Goal: Task Accomplishment & Management: Use online tool/utility

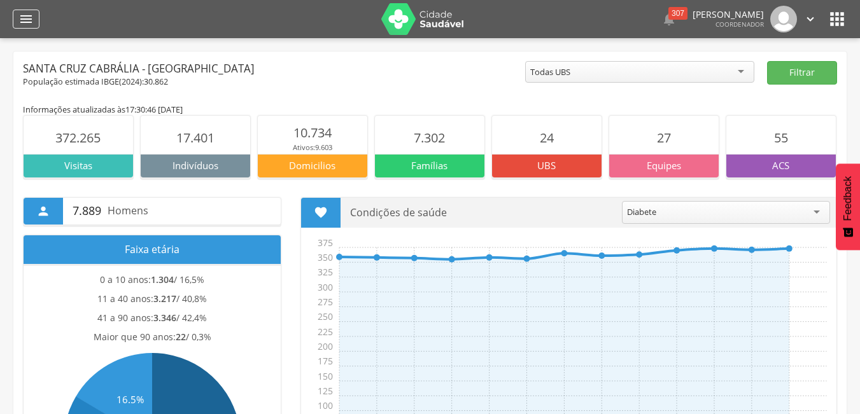
click at [31, 14] on icon "" at bounding box center [25, 18] width 15 height 15
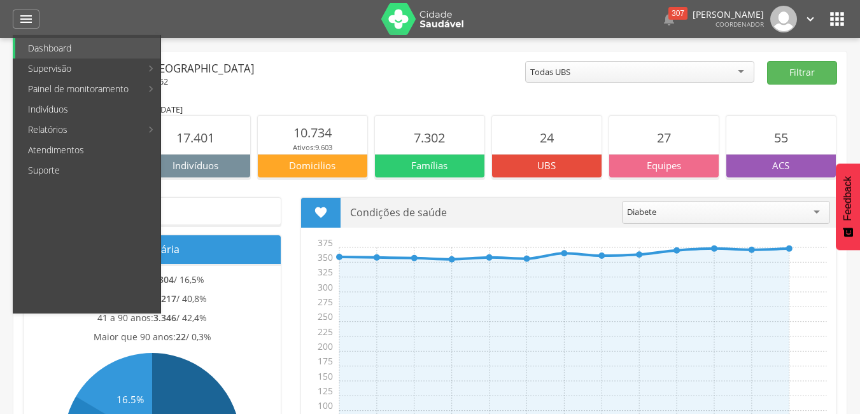
click at [304, 75] on div "Santa Cruz Cabrália - [GEOGRAPHIC_DATA]" at bounding box center [274, 68] width 502 height 15
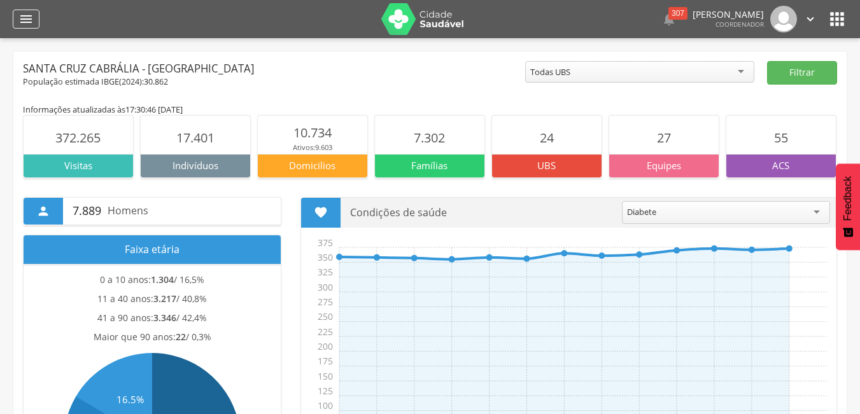
click at [32, 13] on icon "" at bounding box center [25, 18] width 15 height 15
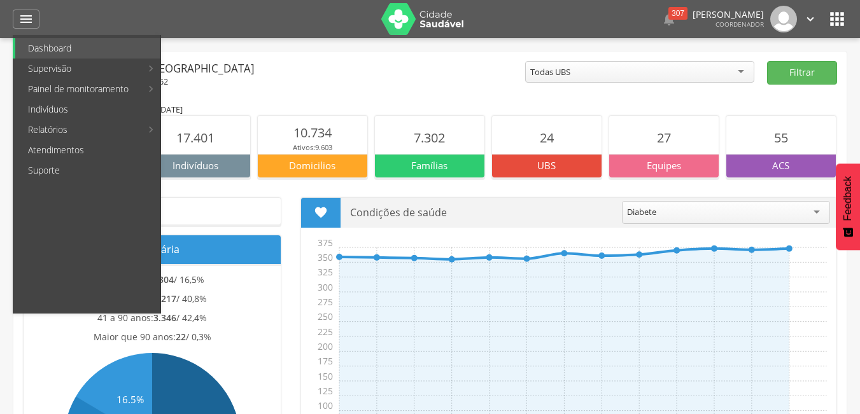
click at [364, 83] on div "População estimada IBGE( 2024 ): 30.862" at bounding box center [274, 81] width 502 height 11
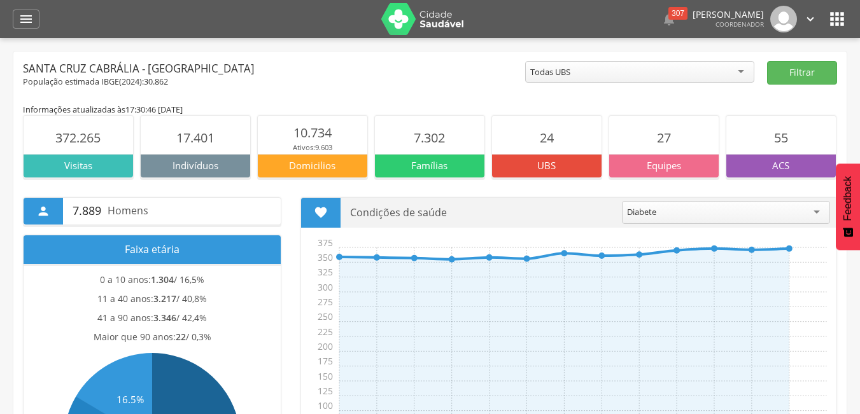
click at [573, 86] on div "********* Todas UBS Todas UBS Academia da Saude AME Ambulatorio de Especialidad…" at bounding box center [639, 74] width 229 height 27
click at [583, 82] on div "Todas UBS Todas UBS Academia da Saude AME Ambulatorio de Especialidades Central…" at bounding box center [639, 73] width 229 height 25
click at [30, 18] on icon "" at bounding box center [25, 18] width 15 height 15
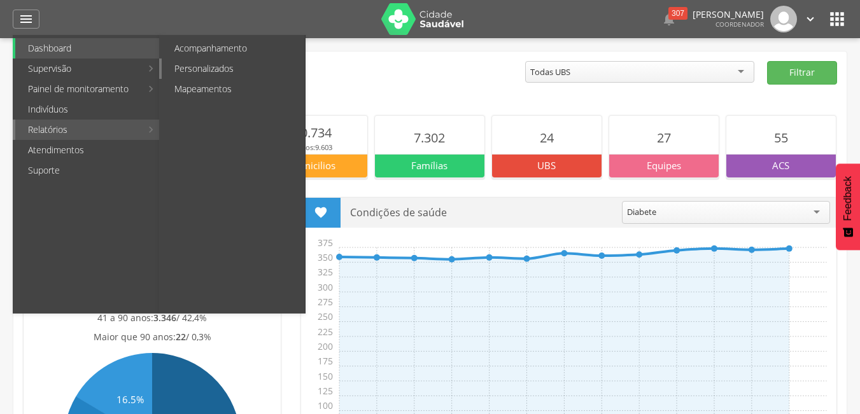
click at [222, 68] on link "Personalizados" at bounding box center [233, 69] width 143 height 20
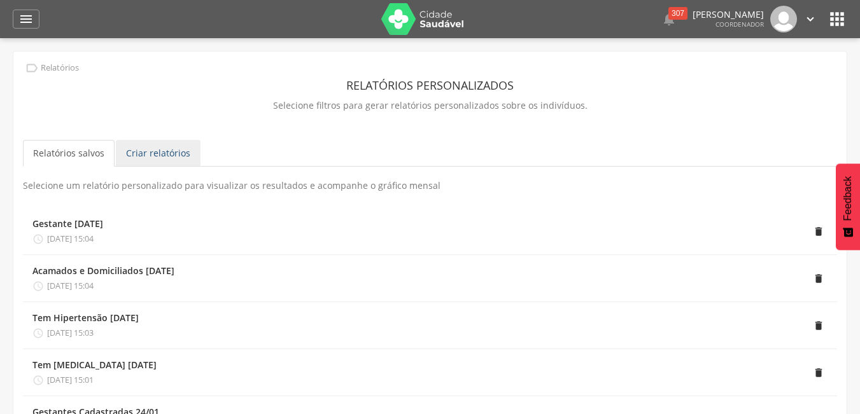
click at [153, 158] on link "Criar relatórios" at bounding box center [158, 153] width 85 height 27
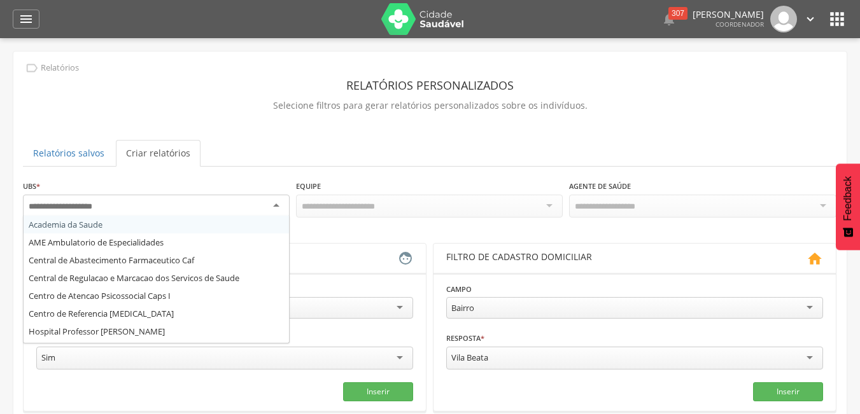
click at [234, 198] on div at bounding box center [156, 206] width 267 height 23
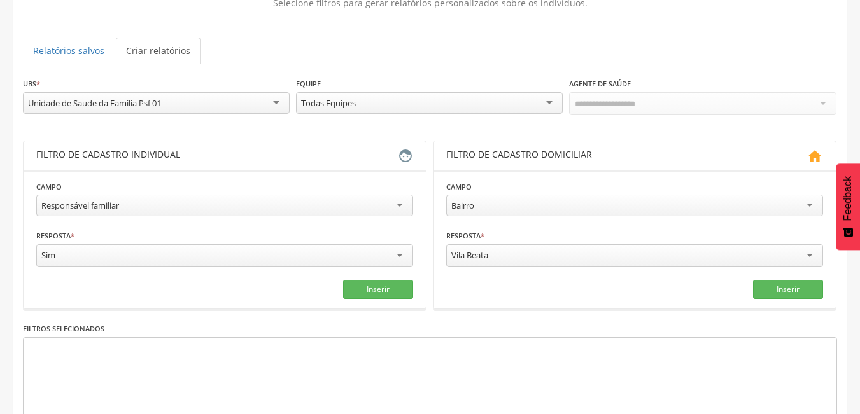
scroll to position [103, 0]
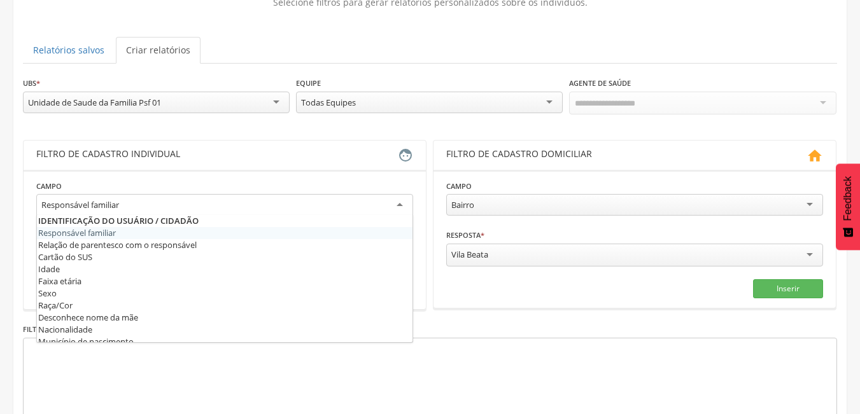
click at [175, 205] on div "Responsável familiar" at bounding box center [224, 205] width 377 height 23
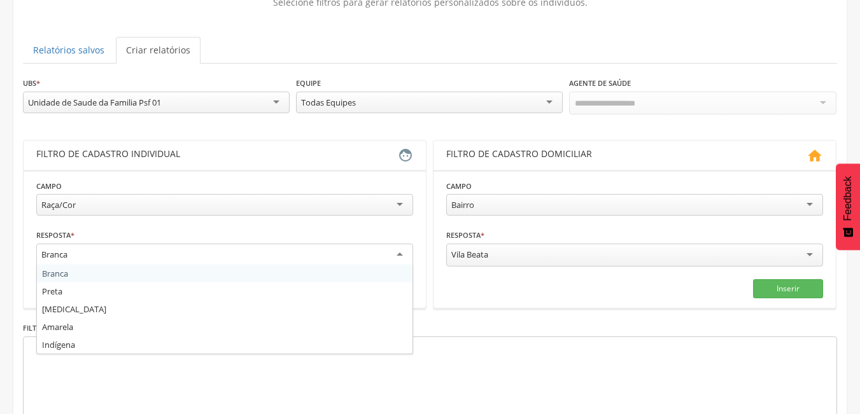
click at [140, 256] on div "Branca" at bounding box center [224, 255] width 377 height 23
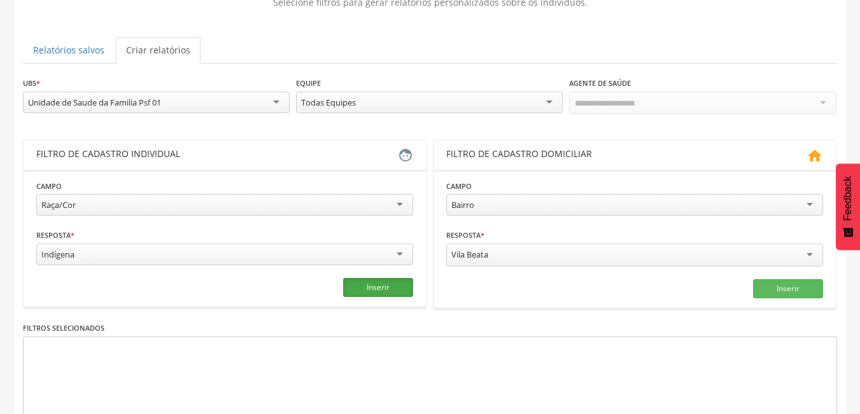
click at [368, 279] on button "Inserir" at bounding box center [378, 287] width 70 height 19
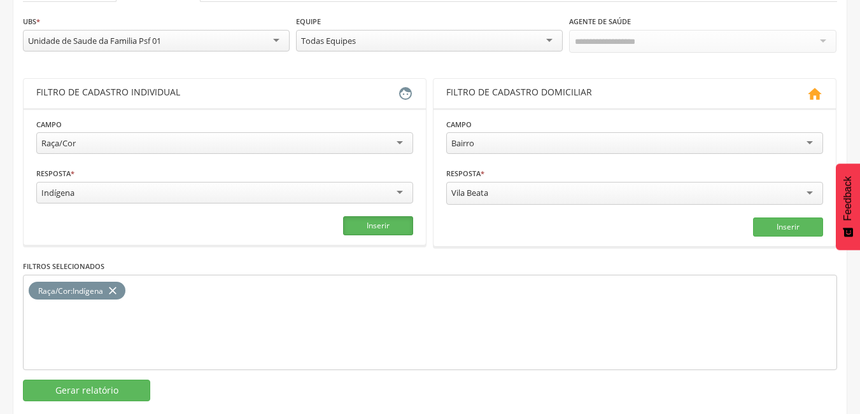
scroll to position [185, 0]
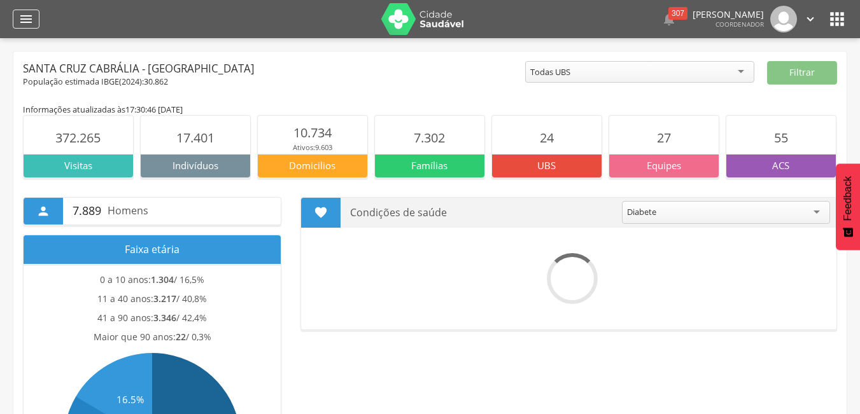
click at [16, 12] on div "" at bounding box center [26, 19] width 27 height 19
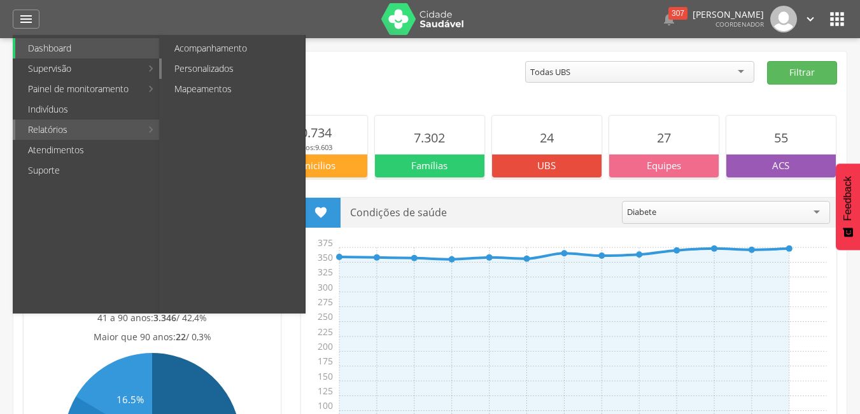
click at [209, 59] on link "Personalizados" at bounding box center [233, 69] width 143 height 20
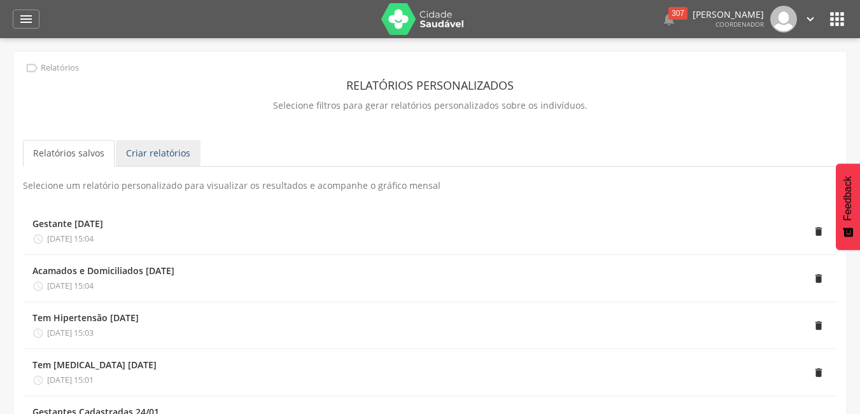
click at [174, 160] on link "Criar relatórios" at bounding box center [158, 153] width 85 height 27
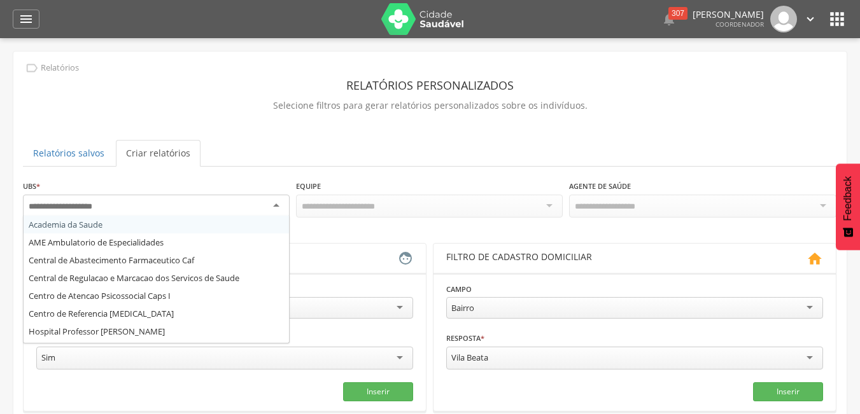
click at [151, 201] on div at bounding box center [156, 206] width 267 height 23
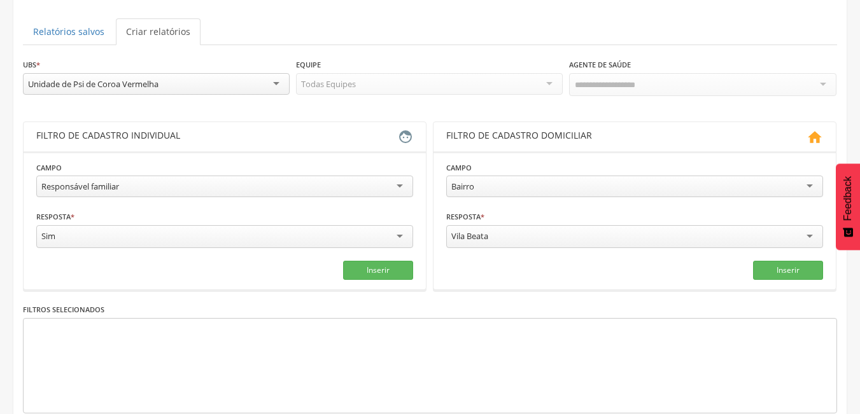
scroll to position [143, 0]
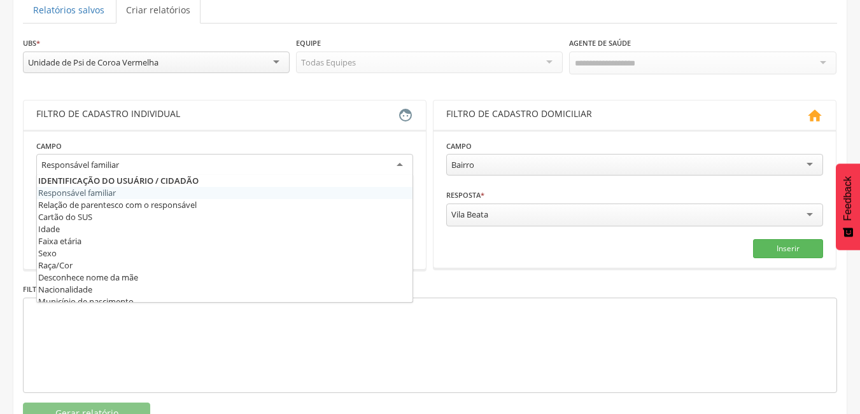
click at [332, 165] on div "Responsável familiar" at bounding box center [224, 165] width 377 height 23
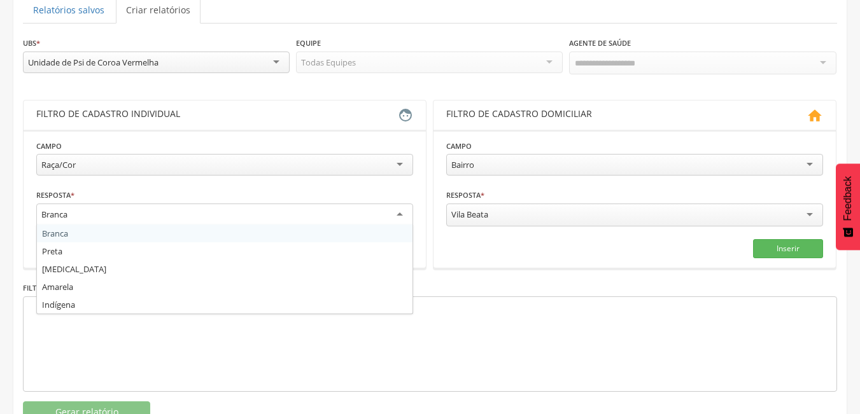
click at [199, 215] on div "Branca" at bounding box center [224, 215] width 377 height 23
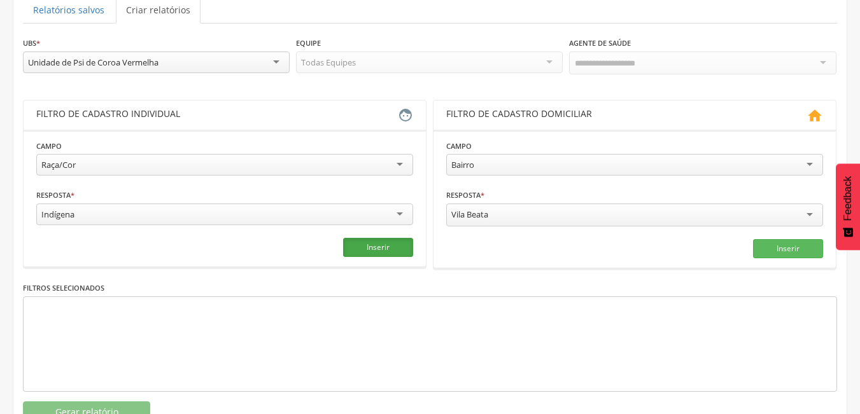
click at [358, 244] on button "Inserir" at bounding box center [378, 247] width 70 height 19
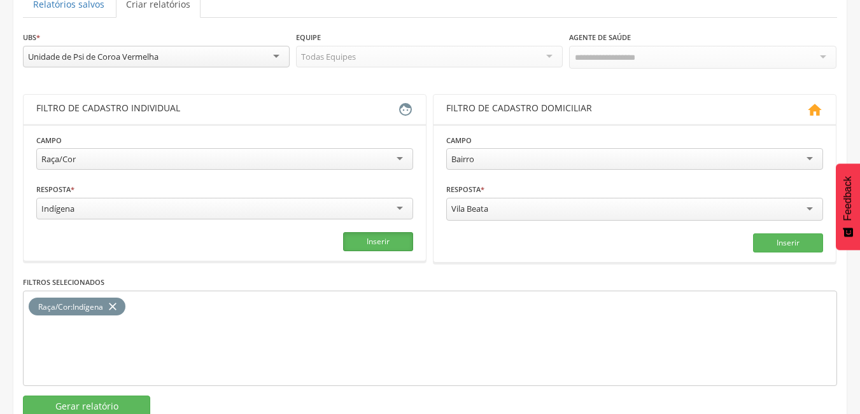
scroll to position [185, 0]
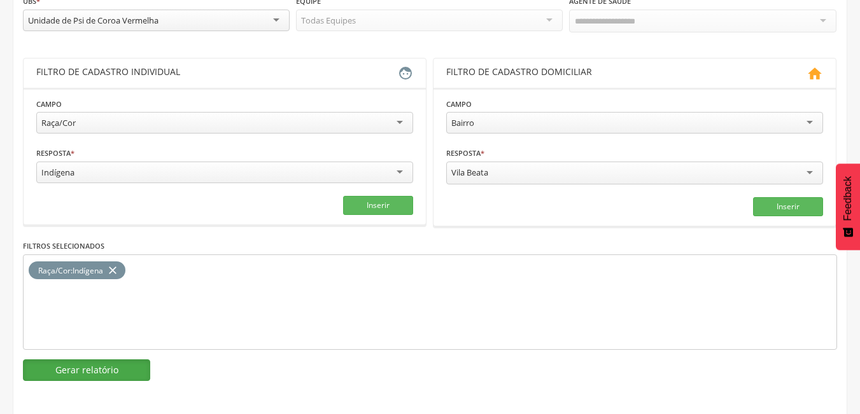
click at [86, 372] on button "Gerar relatório" at bounding box center [86, 371] width 127 height 22
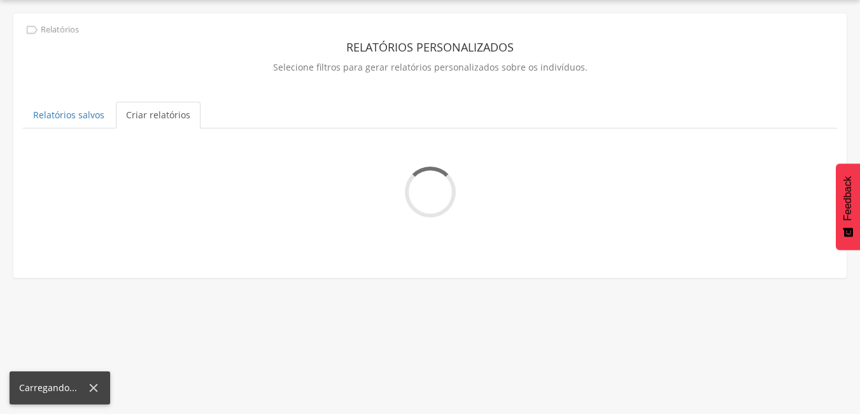
scroll to position [38, 0]
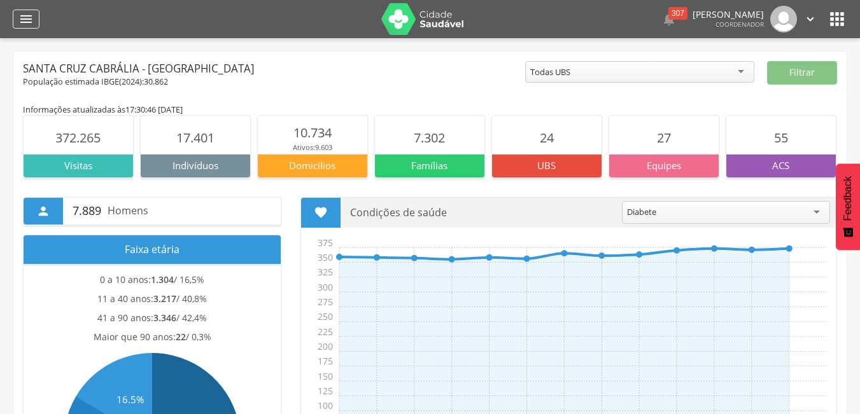
click at [25, 24] on icon "" at bounding box center [25, 18] width 15 height 15
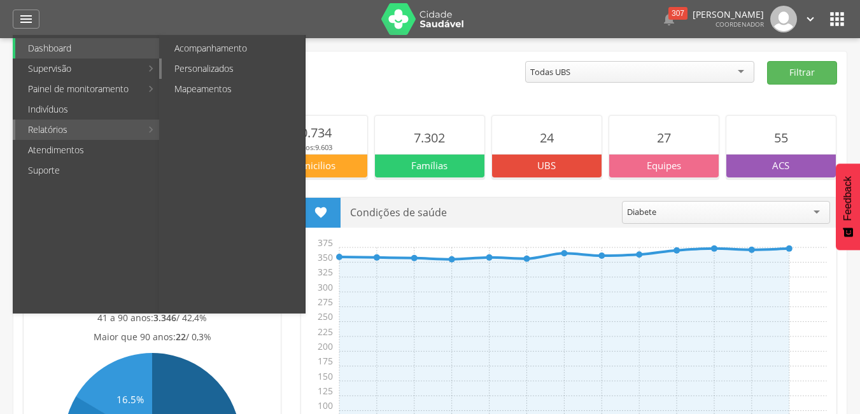
click at [223, 68] on link "Personalizados" at bounding box center [233, 69] width 143 height 20
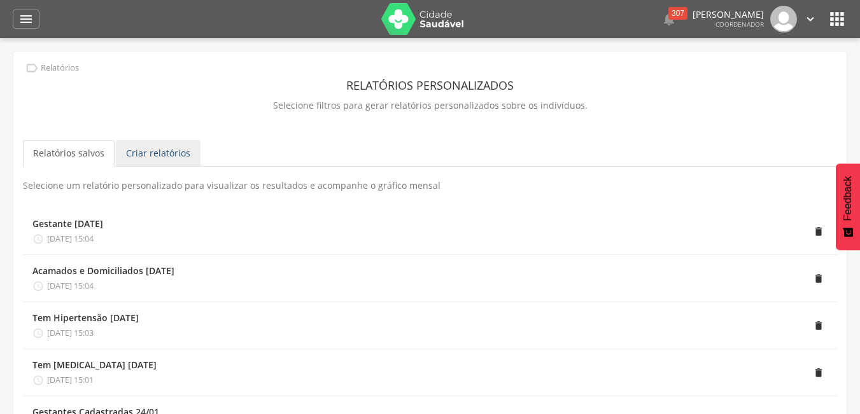
click at [172, 160] on link "Criar relatórios" at bounding box center [158, 153] width 85 height 27
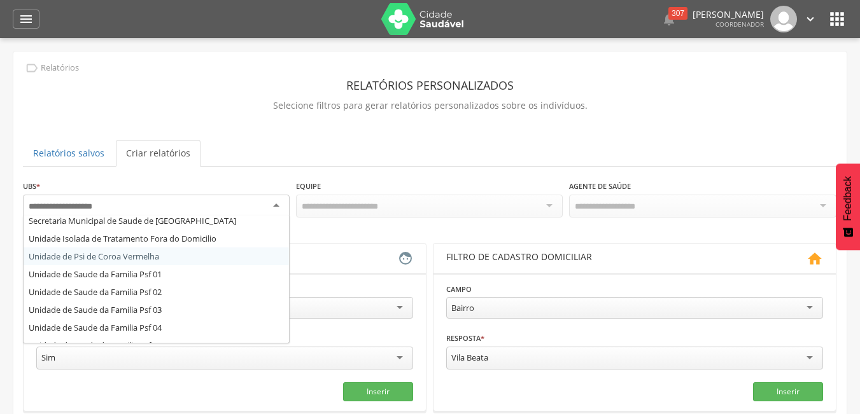
click at [281, 195] on div at bounding box center [156, 206] width 267 height 23
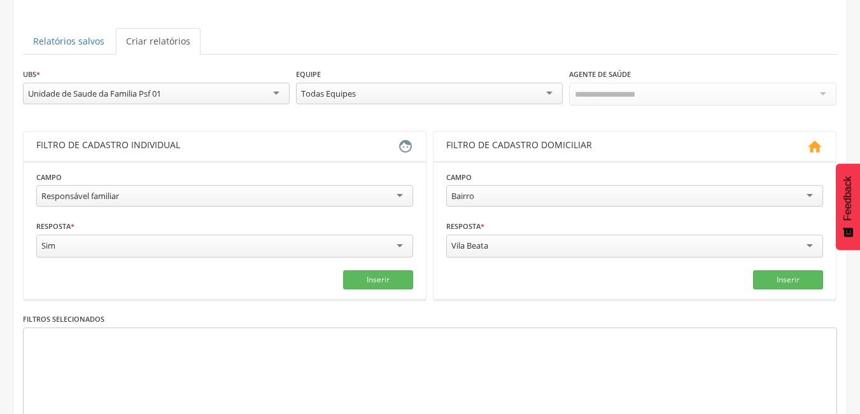
scroll to position [115, 0]
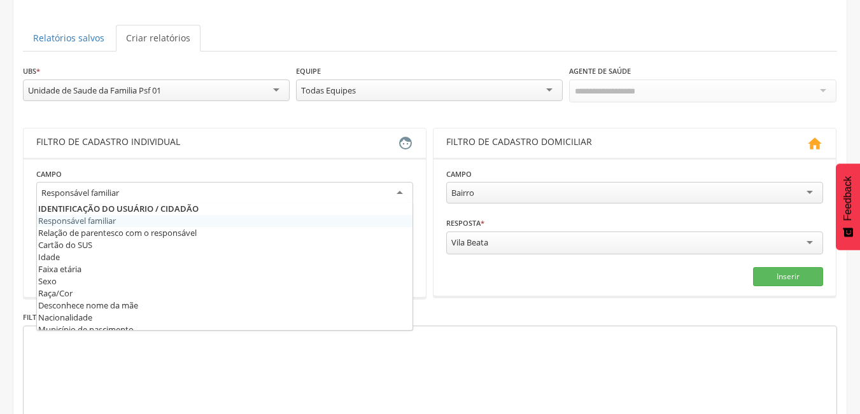
click at [321, 191] on div "Responsável familiar" at bounding box center [224, 193] width 377 height 23
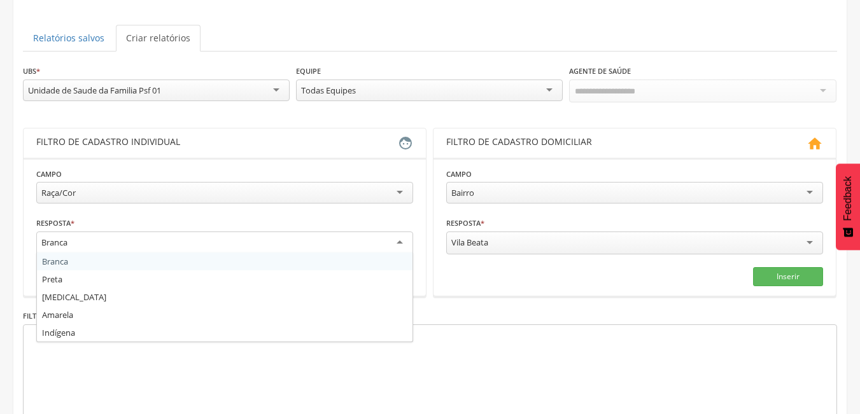
click at [171, 247] on div "Branca" at bounding box center [224, 243] width 377 height 23
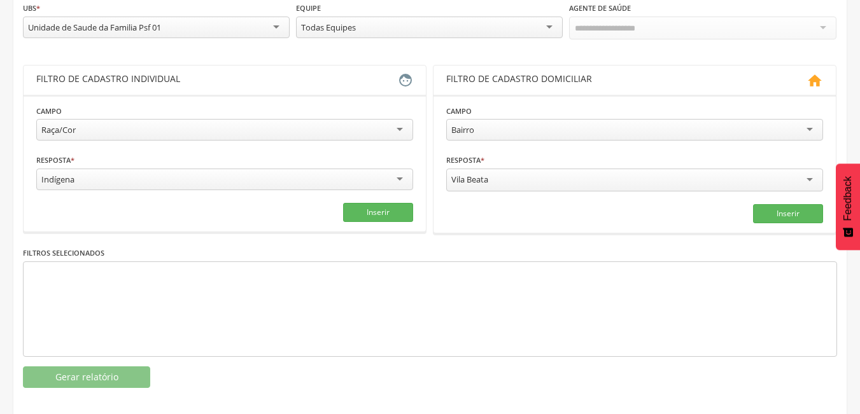
scroll to position [185, 0]
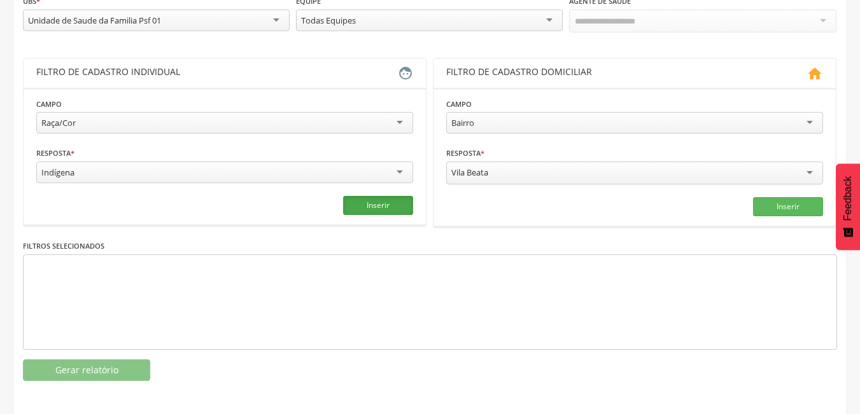
click at [396, 211] on button "Inserir" at bounding box center [378, 205] width 70 height 19
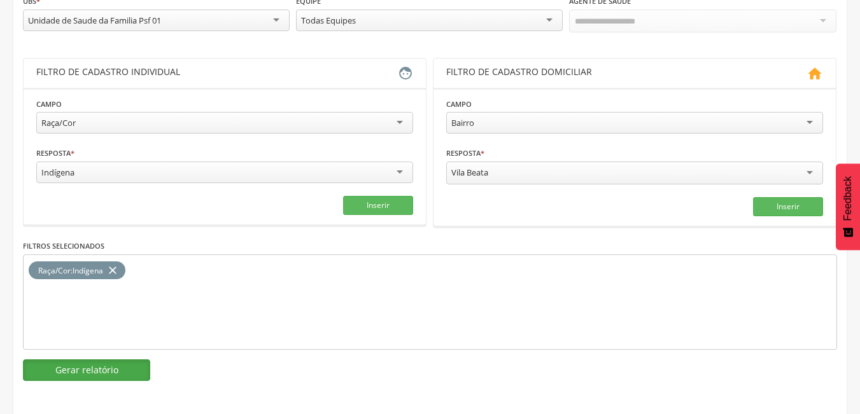
click at [101, 360] on button "Gerar relatório" at bounding box center [86, 371] width 127 height 22
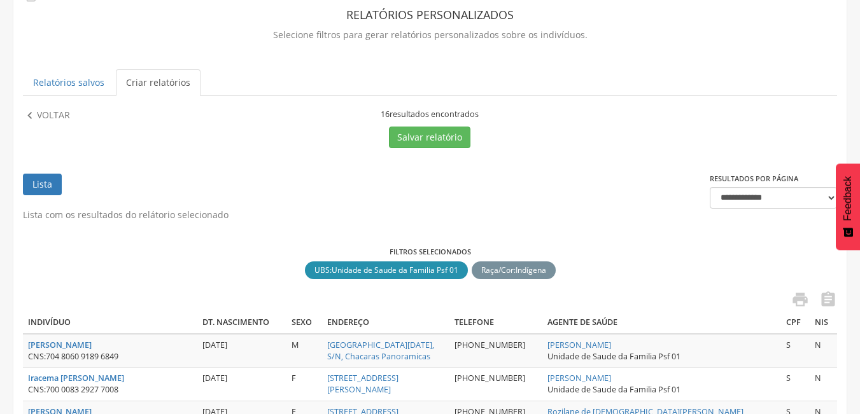
scroll to position [67, 0]
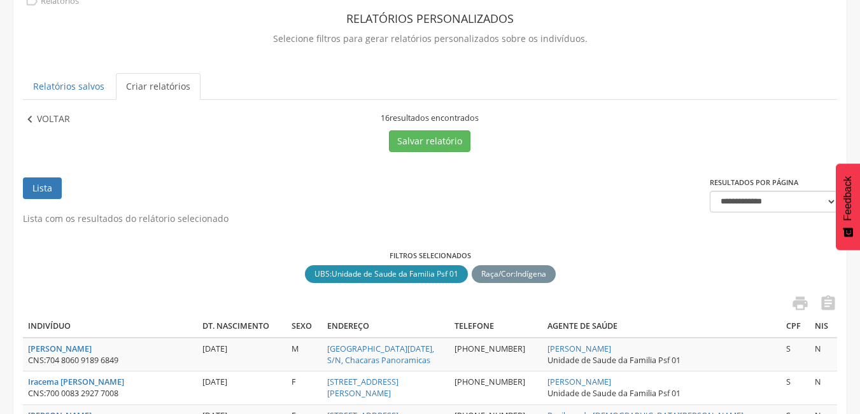
click at [69, 115] on p "Voltar" at bounding box center [53, 120] width 33 height 14
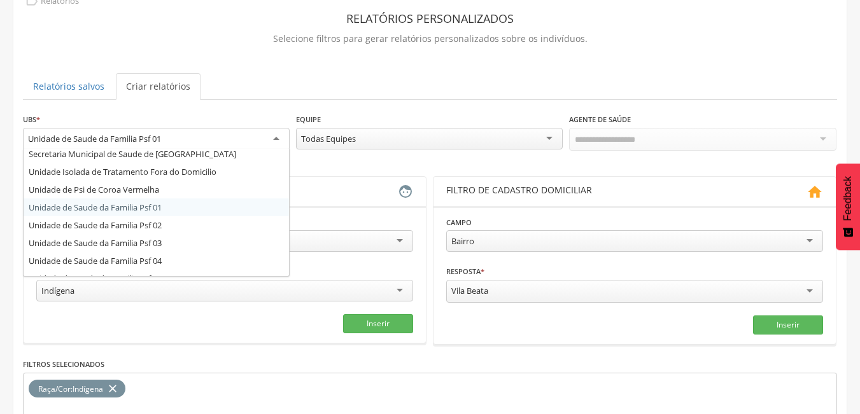
click at [147, 145] on div "Unidade de Saude da Familia Psf 01" at bounding box center [156, 139] width 267 height 23
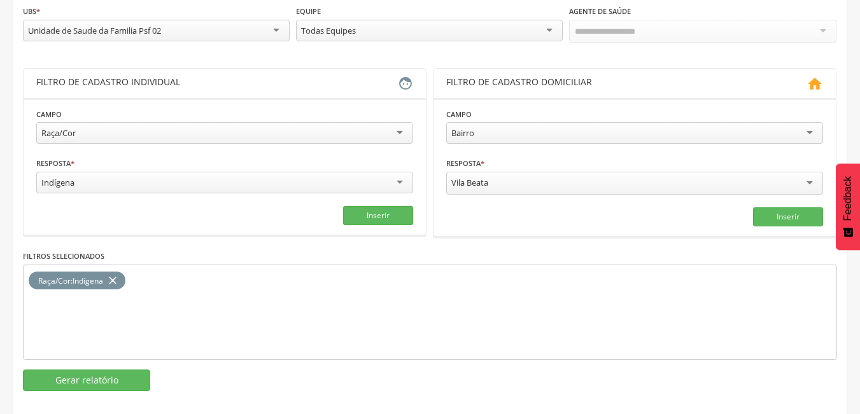
scroll to position [185, 0]
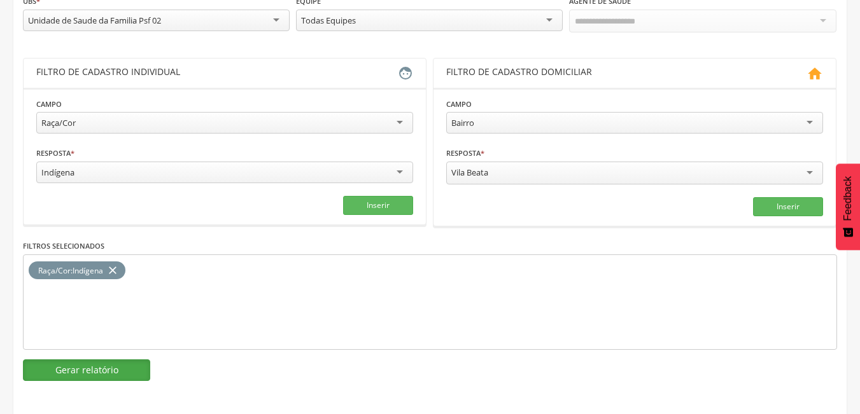
click at [87, 372] on button "Gerar relatório" at bounding box center [86, 371] width 127 height 22
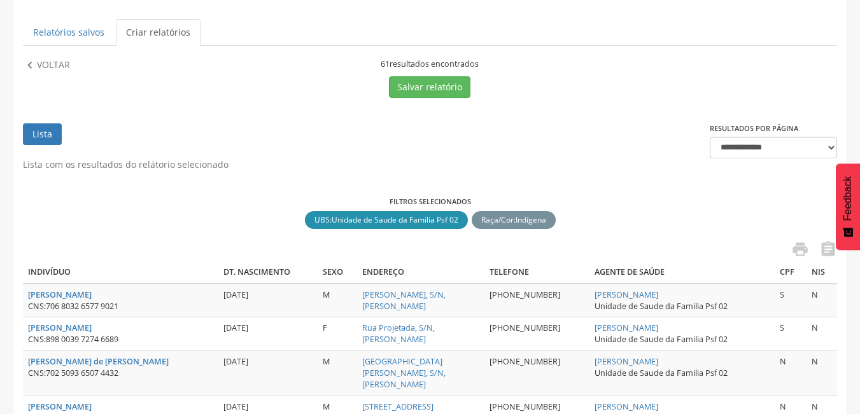
scroll to position [64, 0]
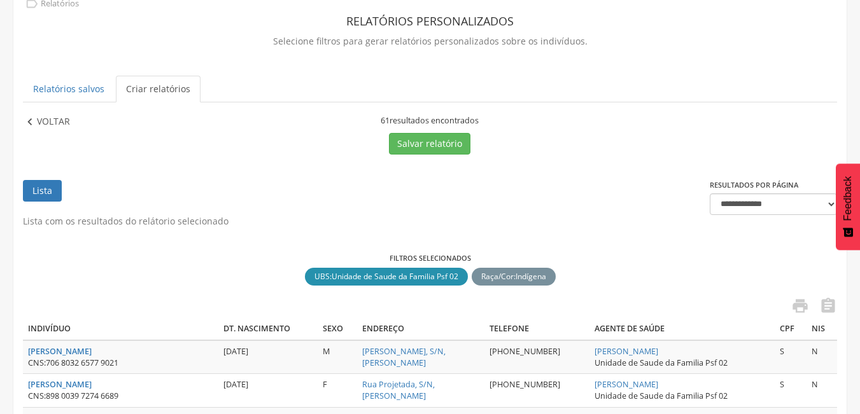
click at [37, 115] on p "Voltar" at bounding box center [53, 122] width 33 height 14
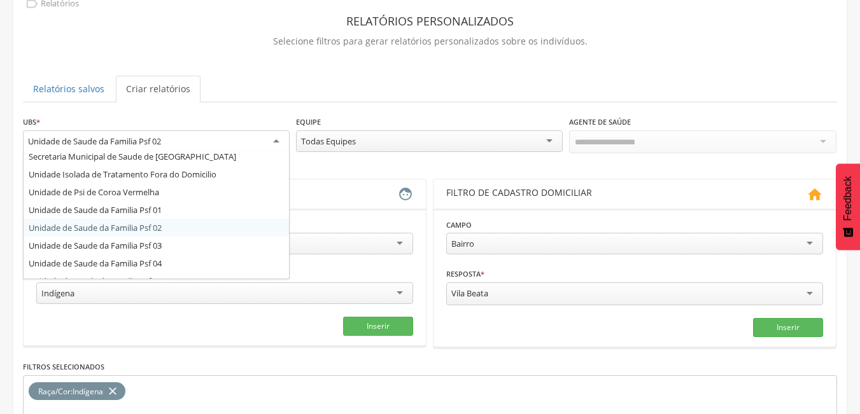
click at [170, 139] on div "Unidade de Saude da Familia Psf 02" at bounding box center [156, 141] width 267 height 23
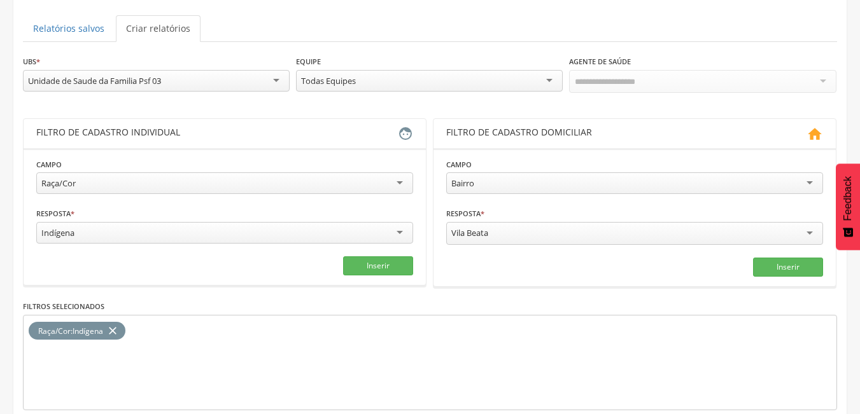
scroll to position [185, 0]
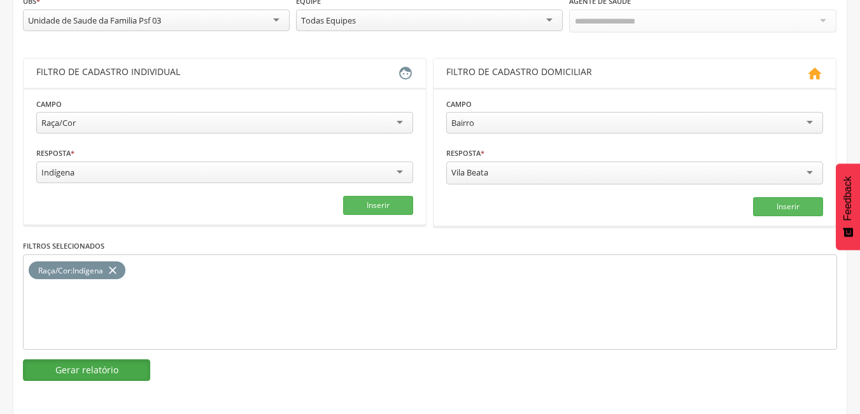
click at [74, 364] on button "Gerar relatório" at bounding box center [86, 371] width 127 height 22
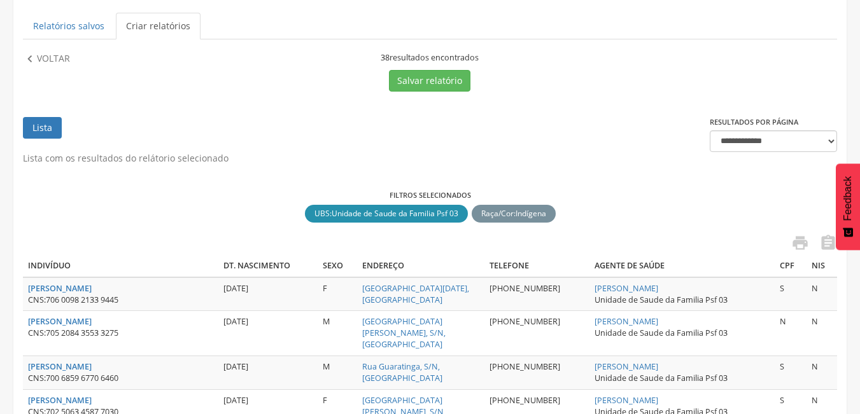
scroll to position [118, 0]
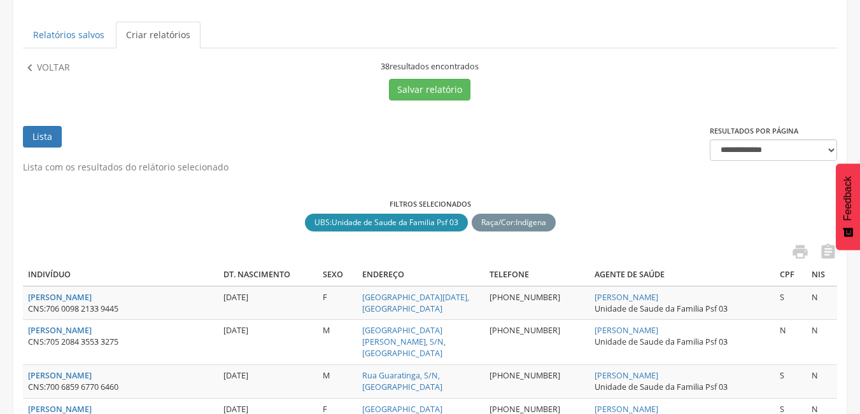
click at [60, 73] on p "Voltar" at bounding box center [53, 68] width 33 height 14
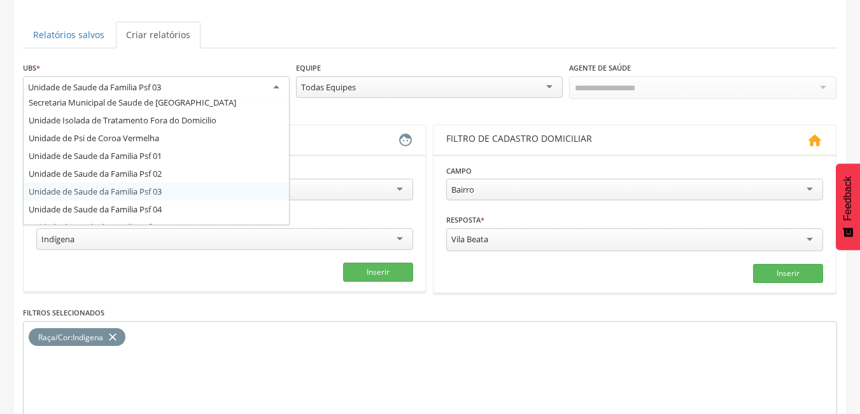
click at [228, 88] on div "Unidade de Saude da Familia Psf 03" at bounding box center [156, 87] width 267 height 23
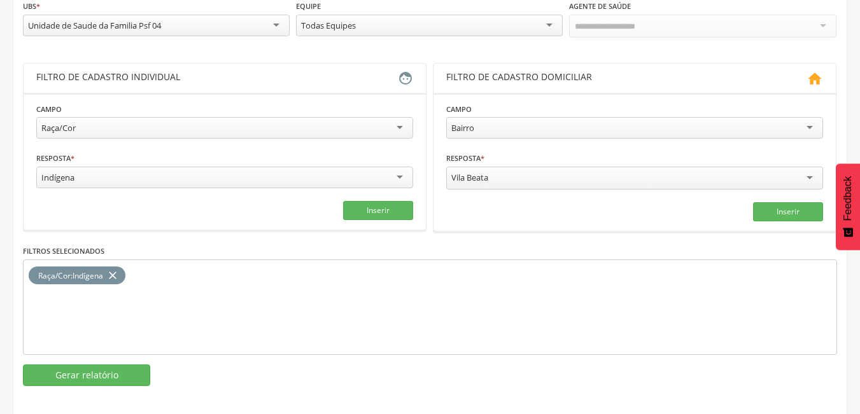
scroll to position [185, 0]
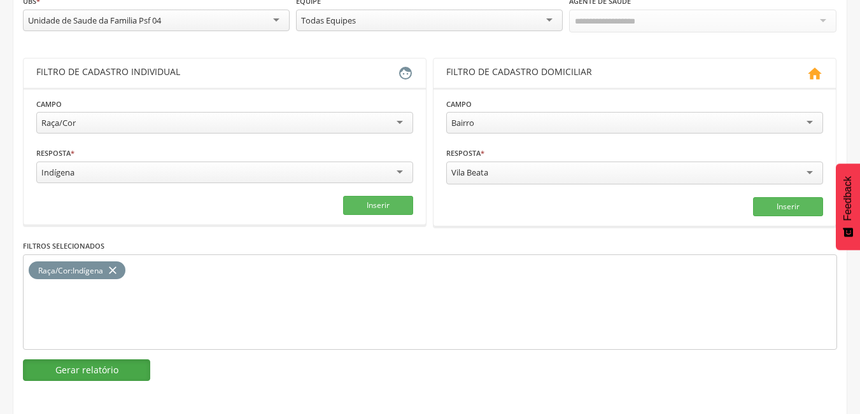
click at [114, 369] on button "Gerar relatório" at bounding box center [86, 371] width 127 height 22
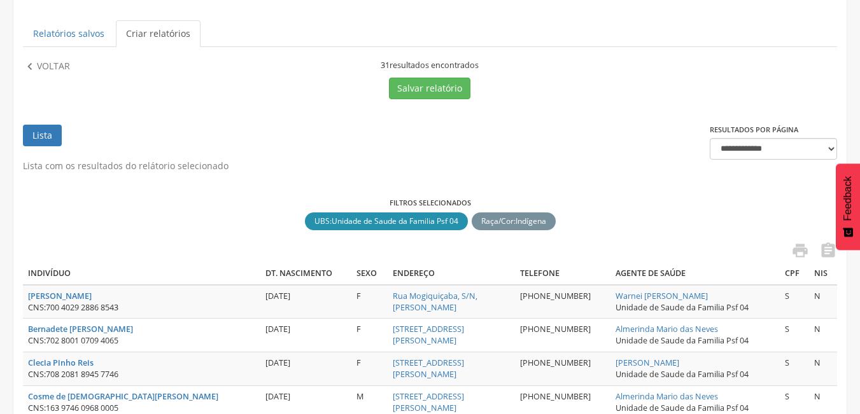
scroll to position [115, 0]
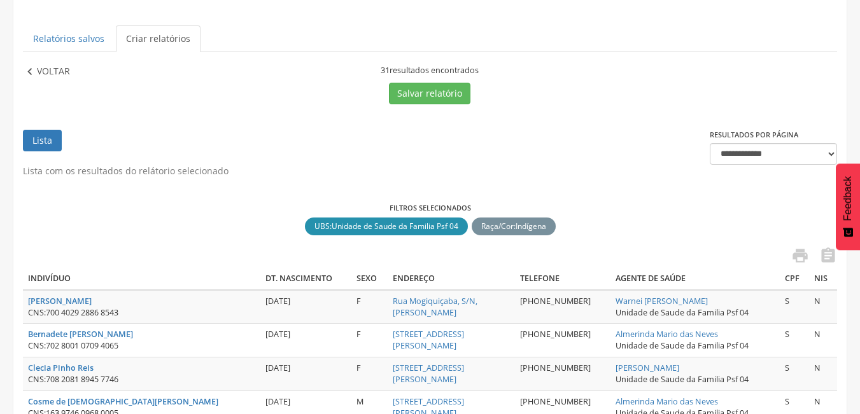
click at [61, 71] on p "Voltar" at bounding box center [53, 72] width 33 height 14
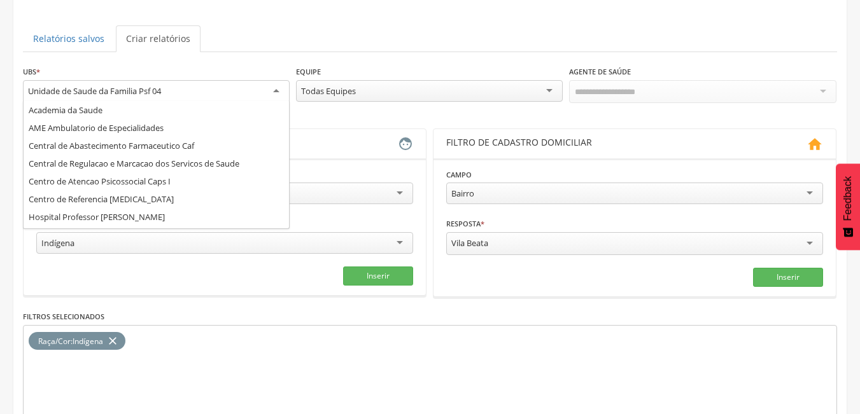
click at [132, 87] on div "Unidade de Saude da Familia Psf 04" at bounding box center [94, 90] width 133 height 11
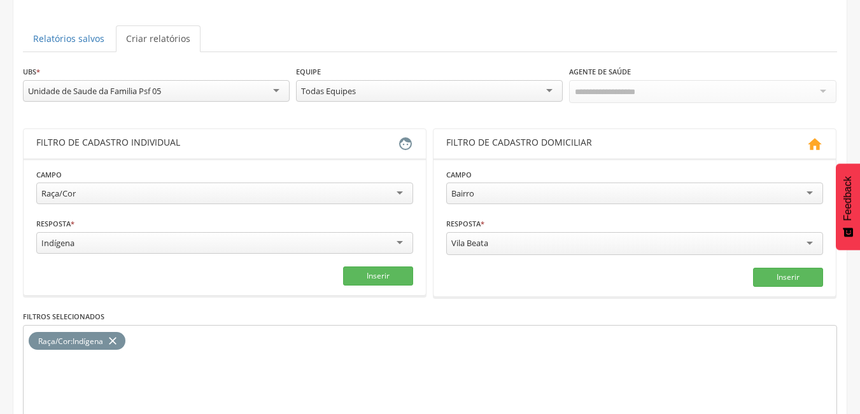
scroll to position [185, 0]
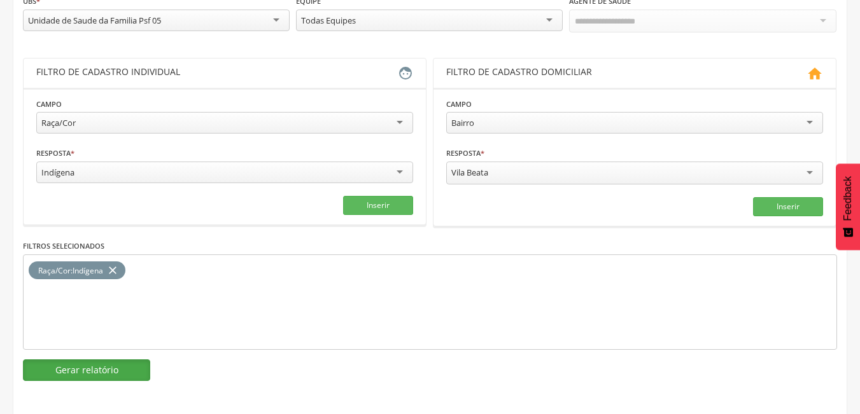
click at [101, 367] on button "Gerar relatório" at bounding box center [86, 371] width 127 height 22
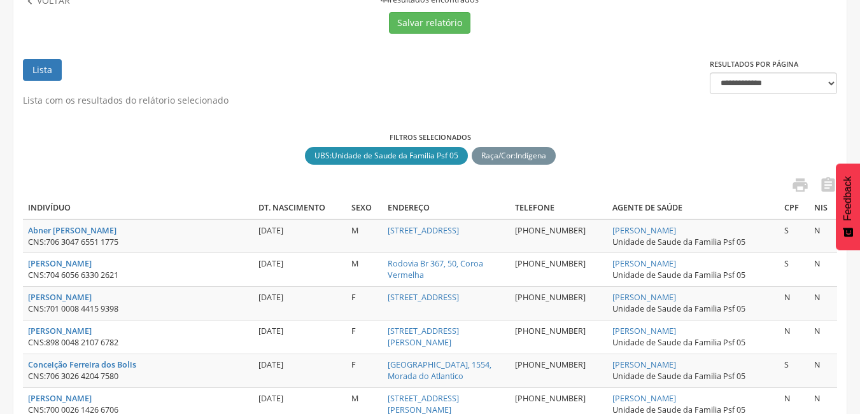
click at [762, 162] on div "Filtros selecionados UBS : Unidade de Saude da Familia Psf 05 close Raça/Cor : …" at bounding box center [430, 149] width 814 height 34
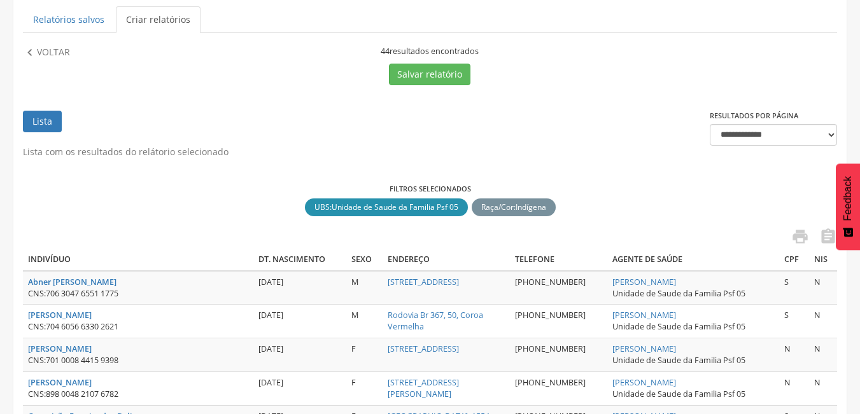
scroll to position [137, 0]
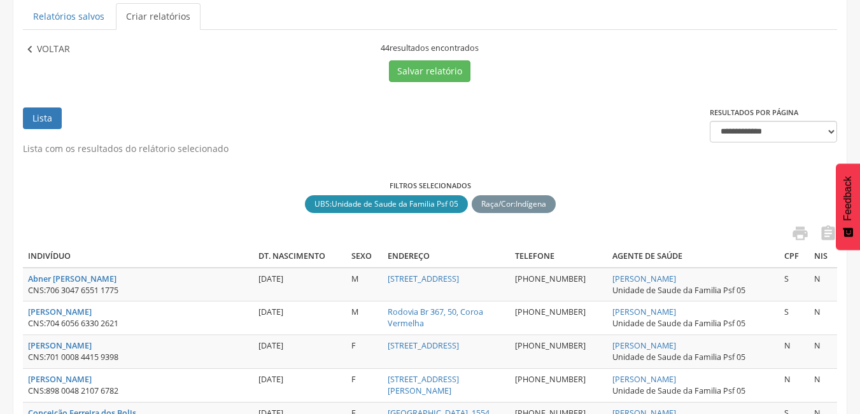
click at [60, 46] on p "Voltar" at bounding box center [53, 50] width 33 height 14
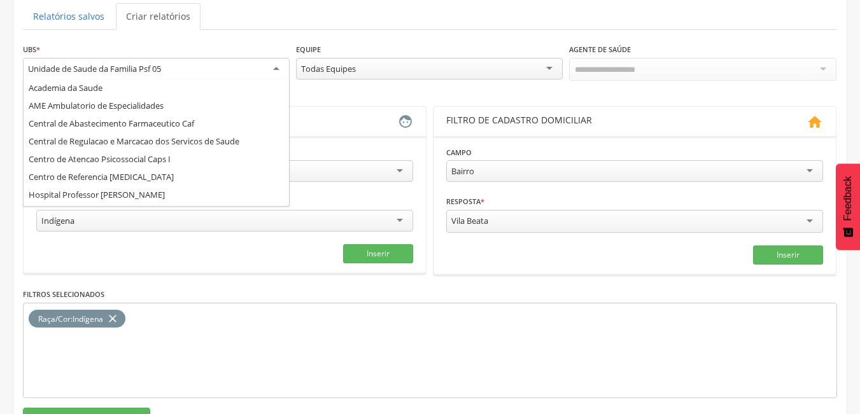
click at [228, 76] on div "Unidade de Saude da Familia Psf 05" at bounding box center [156, 69] width 267 height 23
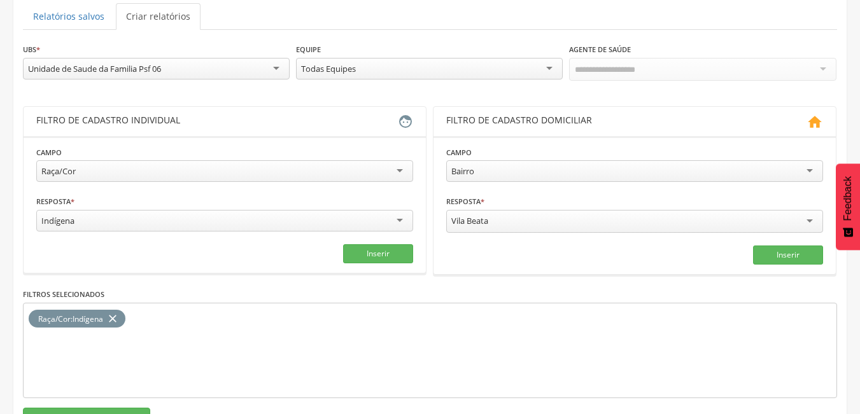
scroll to position [185, 0]
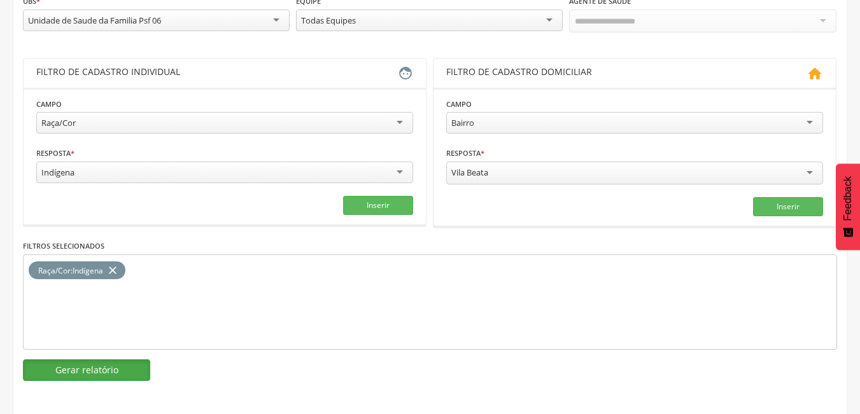
click at [90, 376] on button "Gerar relatório" at bounding box center [86, 371] width 127 height 22
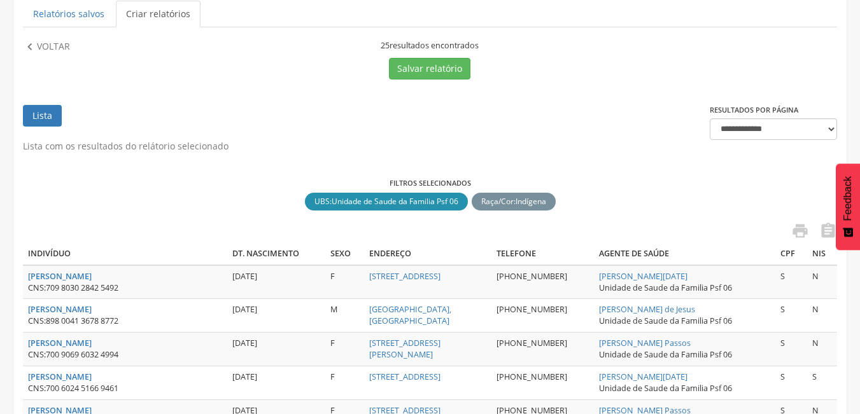
scroll to position [159, 0]
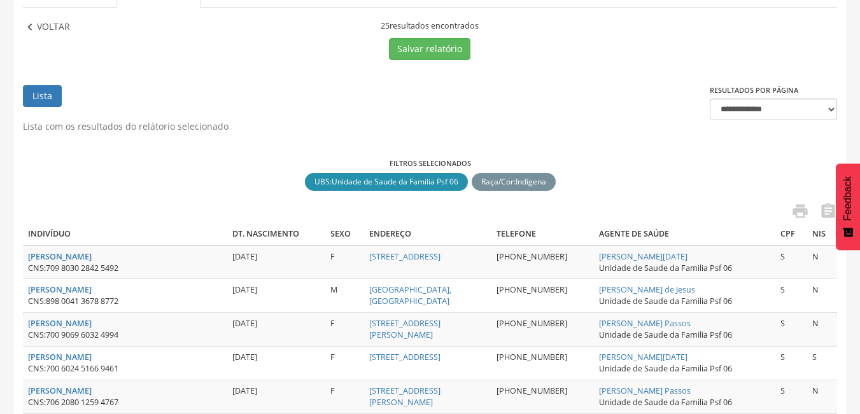
click at [57, 31] on p "Voltar" at bounding box center [53, 27] width 33 height 14
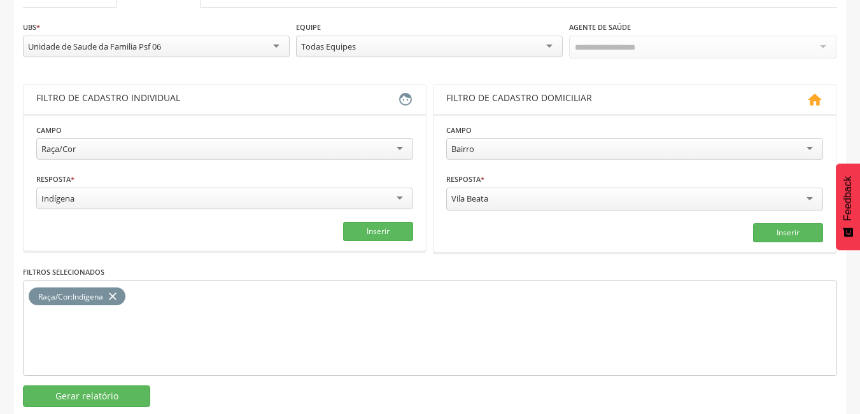
click at [131, 48] on div "Unidade de Saude da Familia Psf 06" at bounding box center [94, 46] width 133 height 11
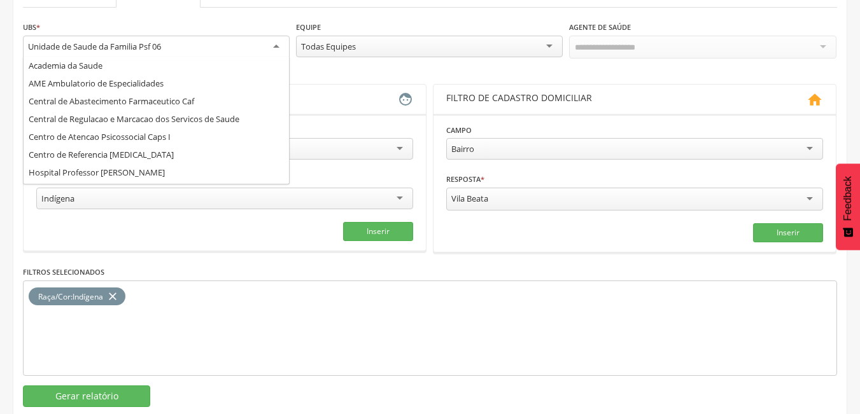
scroll to position [0, 0]
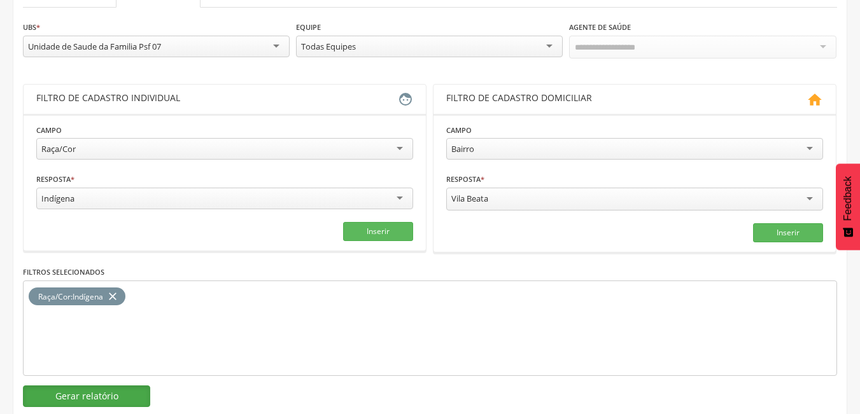
click at [101, 386] on button "Gerar relatório" at bounding box center [86, 397] width 127 height 22
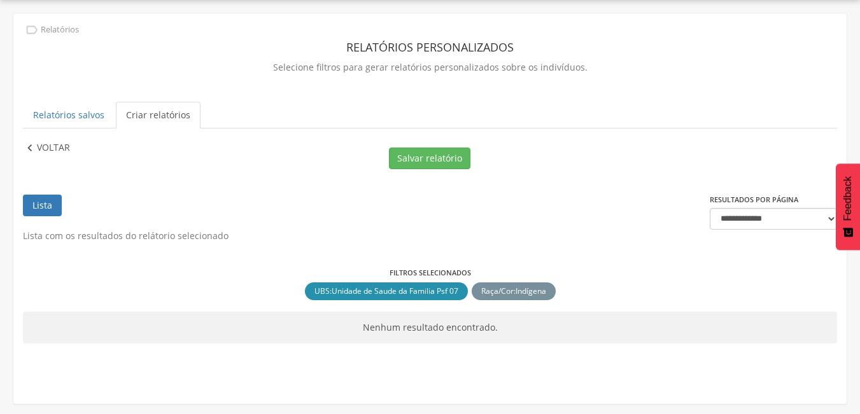
click at [45, 153] on p "Voltar" at bounding box center [53, 148] width 33 height 14
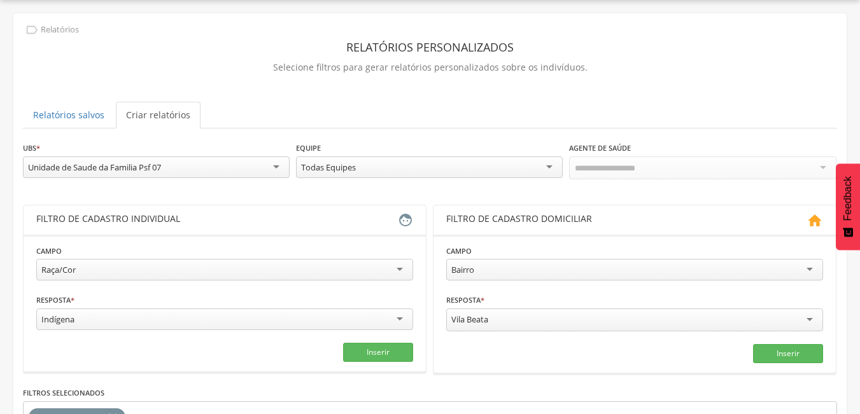
scroll to position [159, 0]
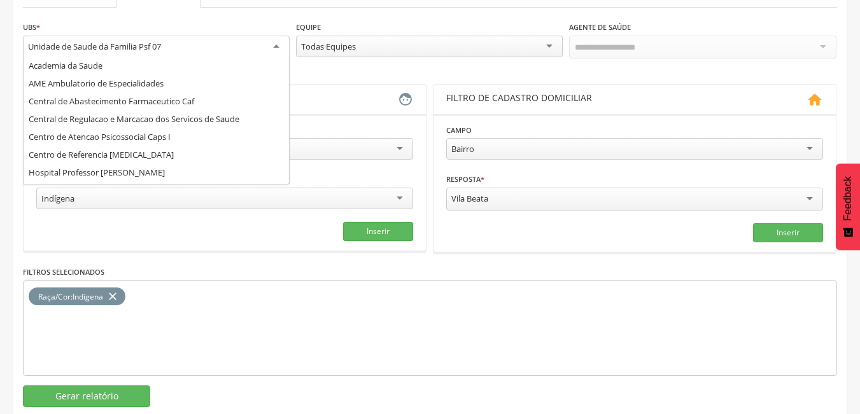
click at [228, 49] on div "Unidade de Saude da Familia Psf 07" at bounding box center [156, 47] width 267 height 23
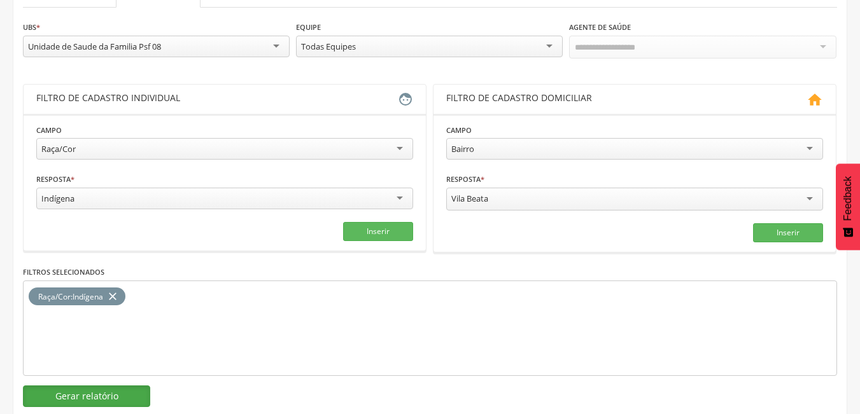
click at [123, 400] on button "Gerar relatório" at bounding box center [86, 397] width 127 height 22
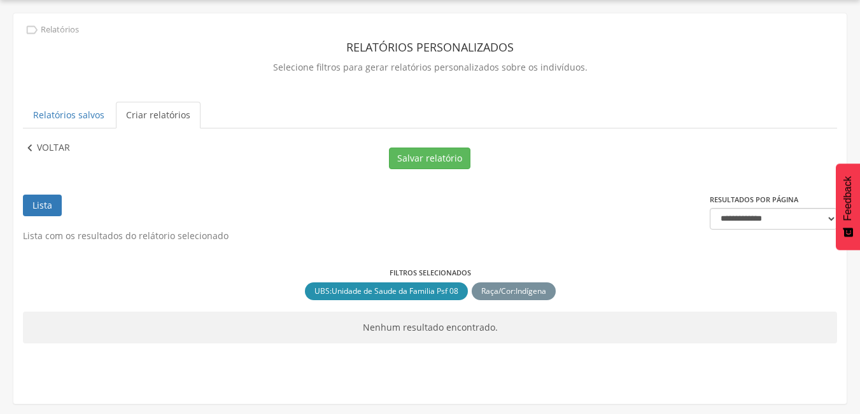
click at [66, 143] on p "Voltar" at bounding box center [53, 148] width 33 height 14
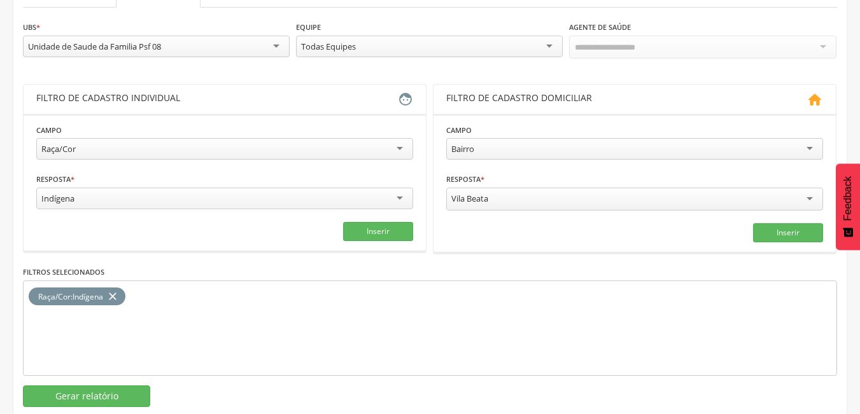
click at [199, 44] on div "Unidade de Saude da Familia Psf 08" at bounding box center [156, 47] width 267 height 22
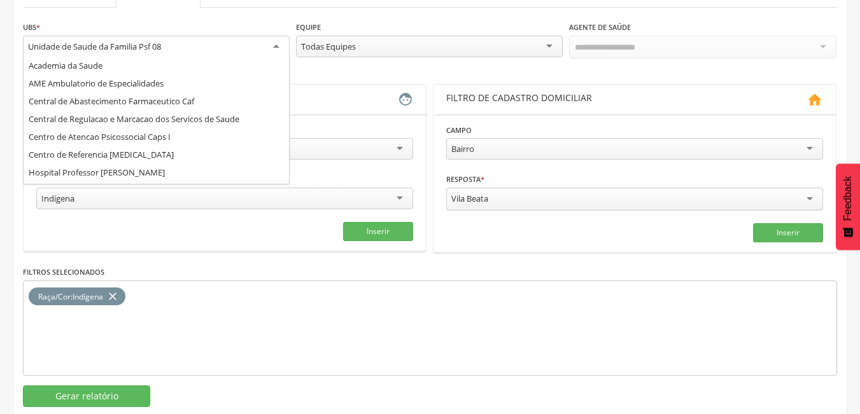
scroll to position [0, 0]
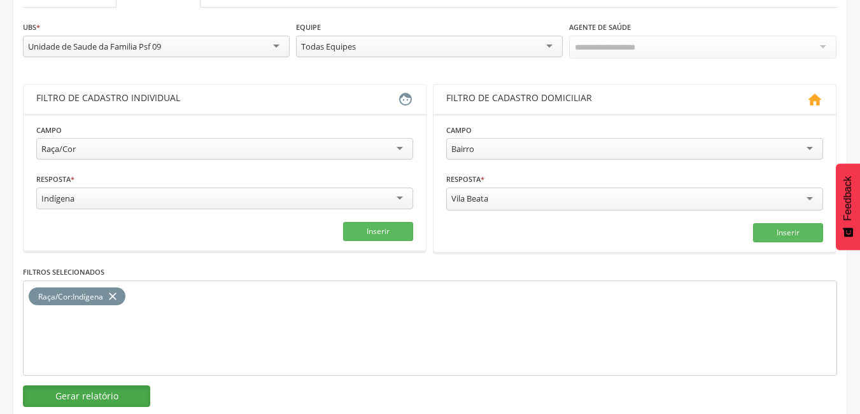
click at [109, 398] on button "Gerar relatório" at bounding box center [86, 397] width 127 height 22
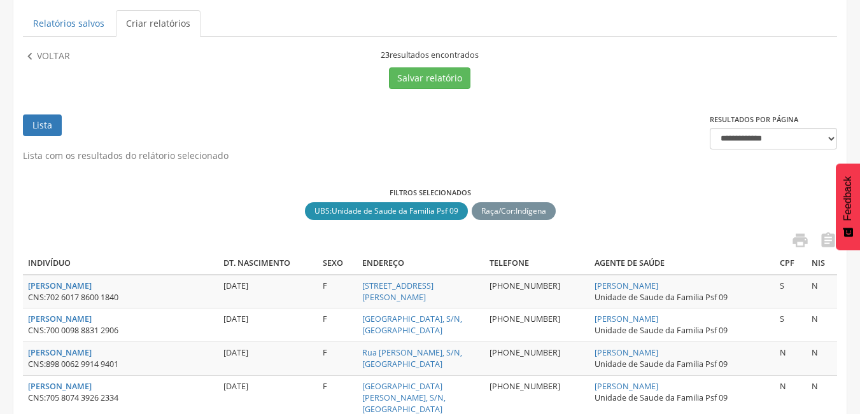
scroll to position [95, 0]
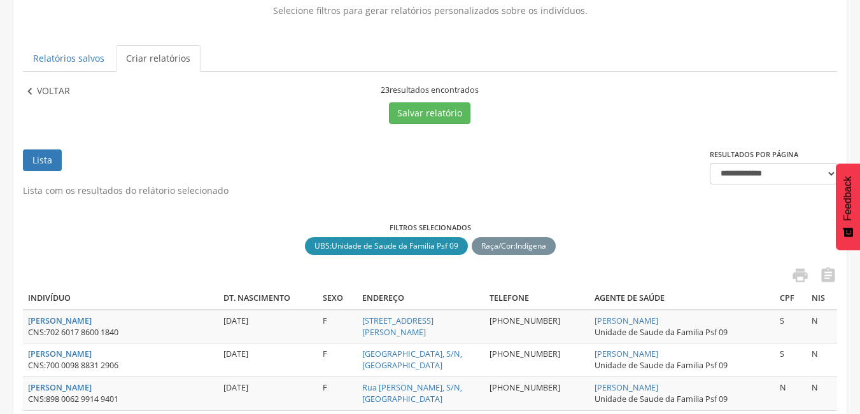
click at [57, 85] on p "Voltar" at bounding box center [53, 92] width 33 height 14
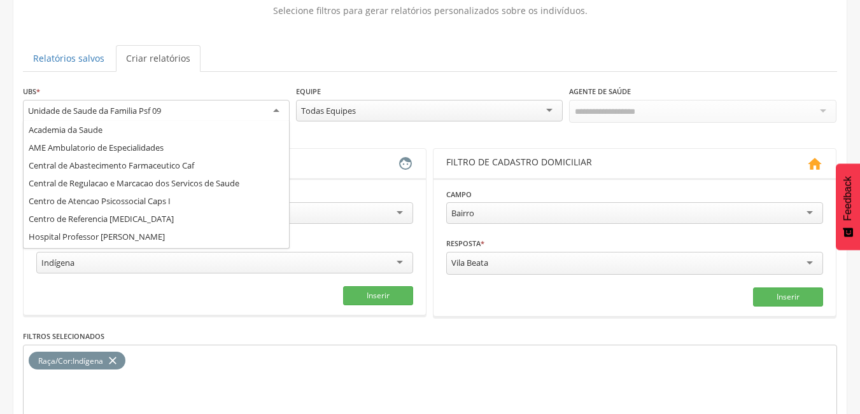
click at [150, 113] on div "Unidade de Saude da Familia Psf 09" at bounding box center [94, 110] width 133 height 11
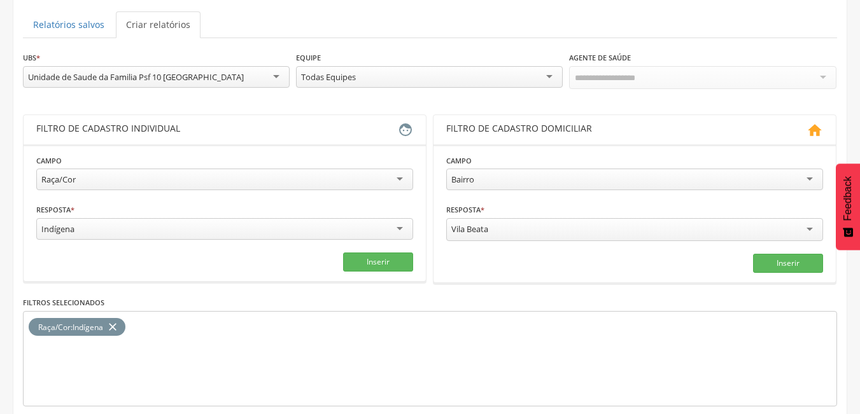
scroll to position [185, 0]
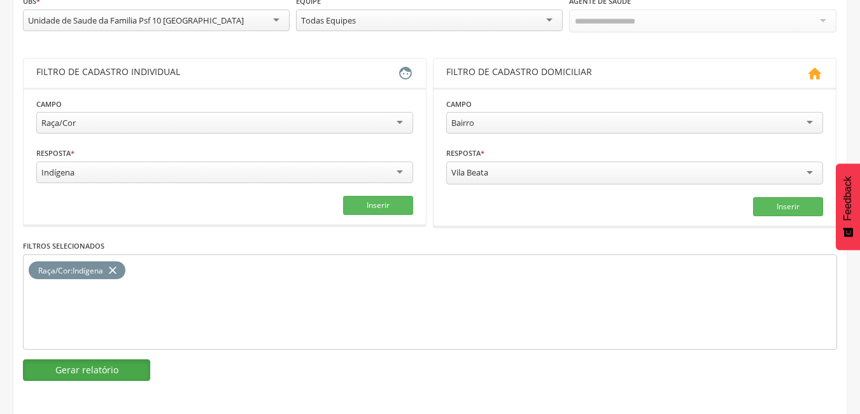
click at [125, 376] on button "Gerar relatório" at bounding box center [86, 371] width 127 height 22
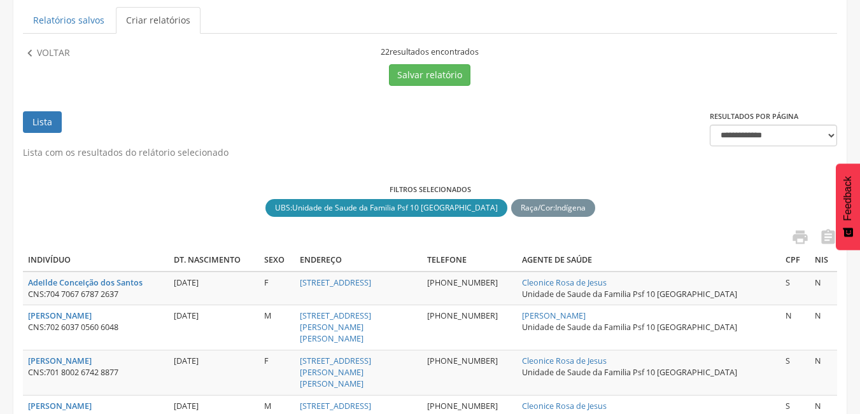
scroll to position [118, 0]
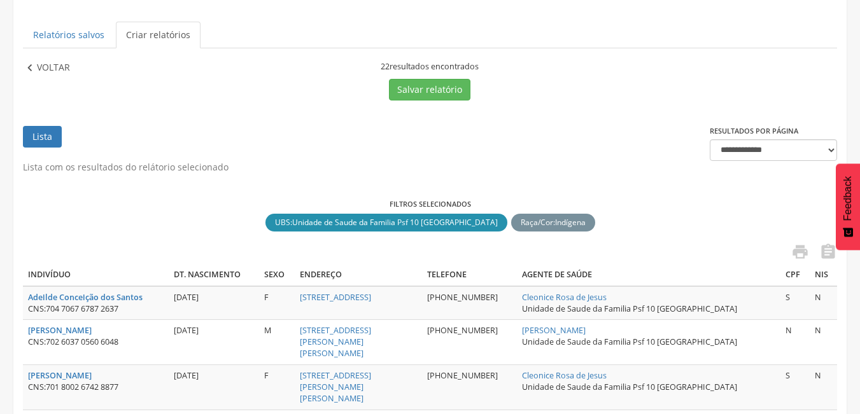
click at [45, 72] on p "Voltar" at bounding box center [53, 68] width 33 height 14
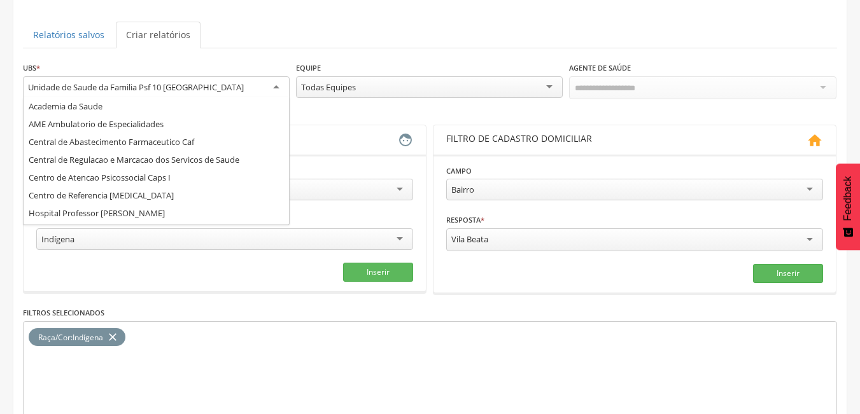
click at [219, 90] on div "Unidade de Saude da Familia Psf 10 [GEOGRAPHIC_DATA]" at bounding box center [156, 87] width 267 height 23
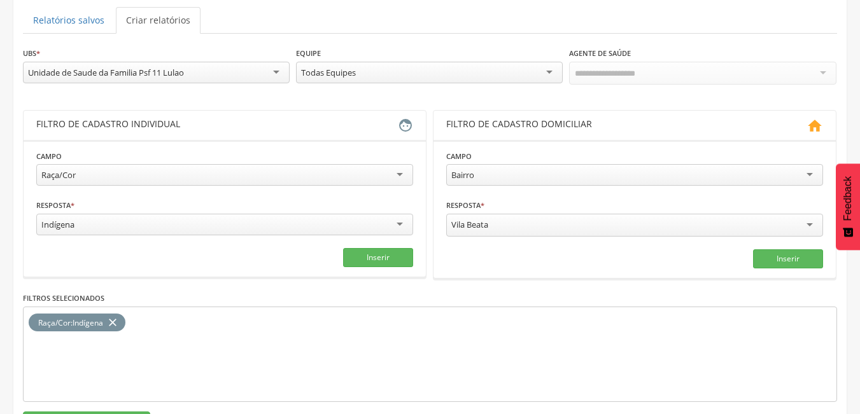
scroll to position [185, 0]
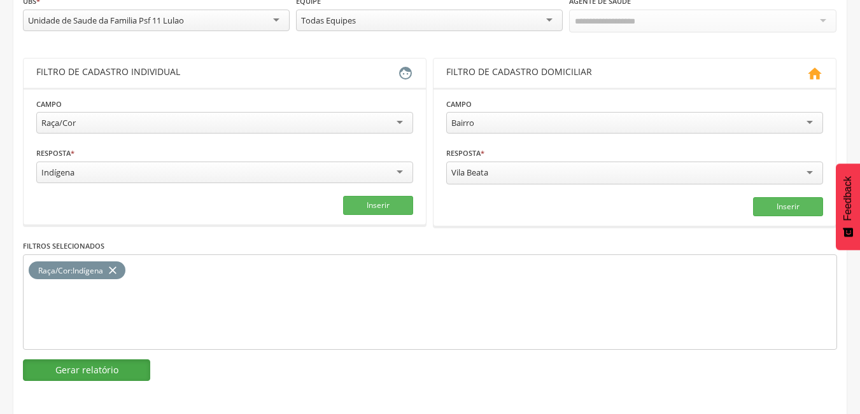
click at [83, 370] on button "Gerar relatório" at bounding box center [86, 371] width 127 height 22
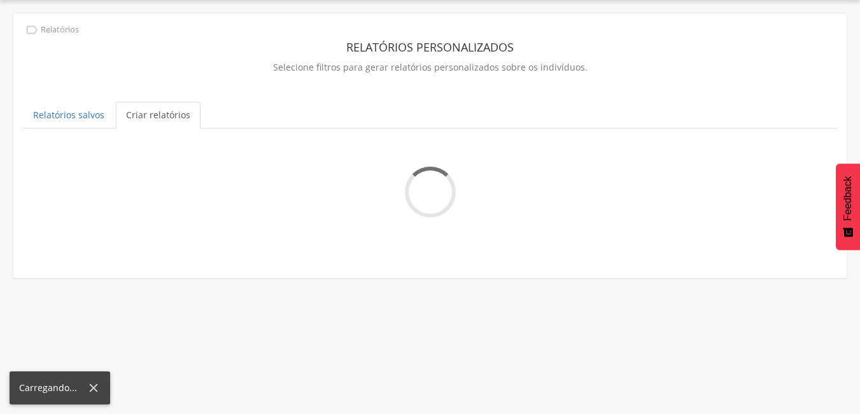
scroll to position [153, 0]
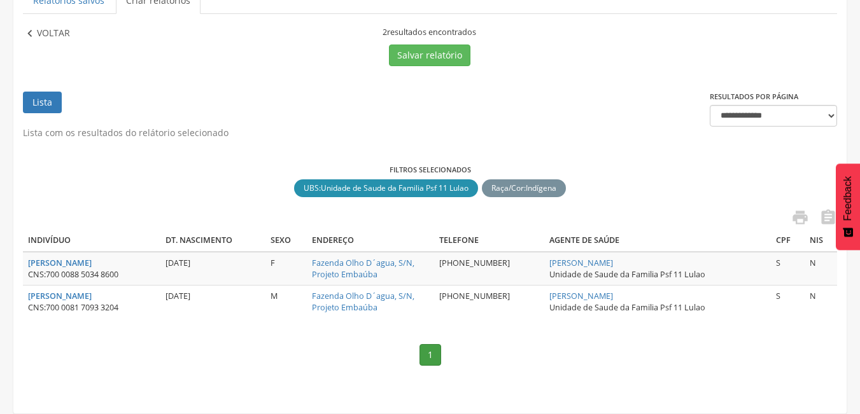
click at [53, 29] on p "Voltar" at bounding box center [53, 34] width 33 height 14
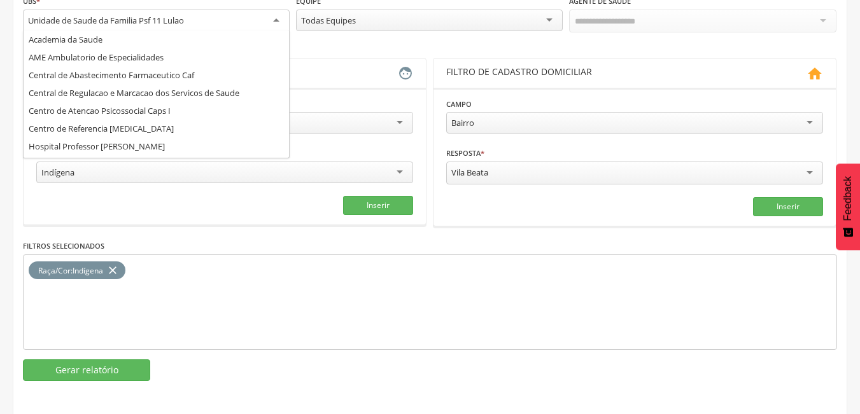
click at [210, 30] on div "Unidade de Saude da Familia Psf 11 Lulao Academia da Saude AME Ambulatorio de E…" at bounding box center [156, 21] width 267 height 23
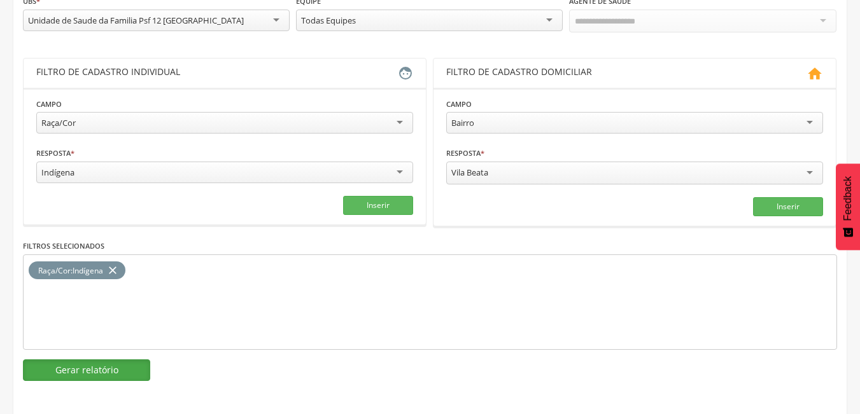
click at [120, 365] on button "Gerar relatório" at bounding box center [86, 371] width 127 height 22
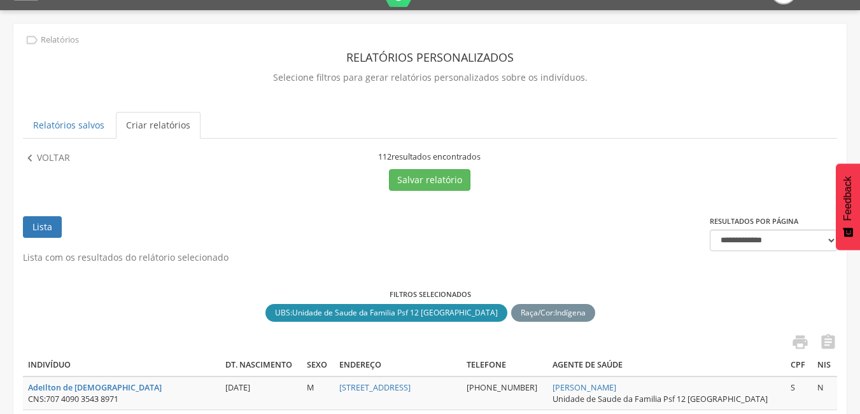
scroll to position [7, 0]
